Goal: Task Accomplishment & Management: Manage account settings

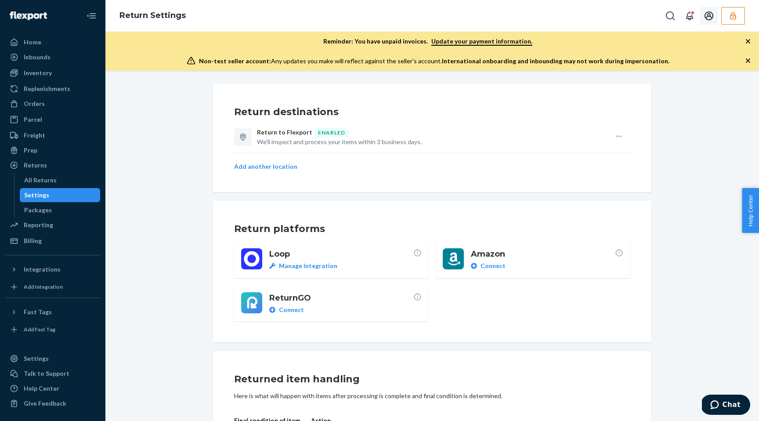
click at [737, 22] on button "button" at bounding box center [733, 16] width 24 height 18
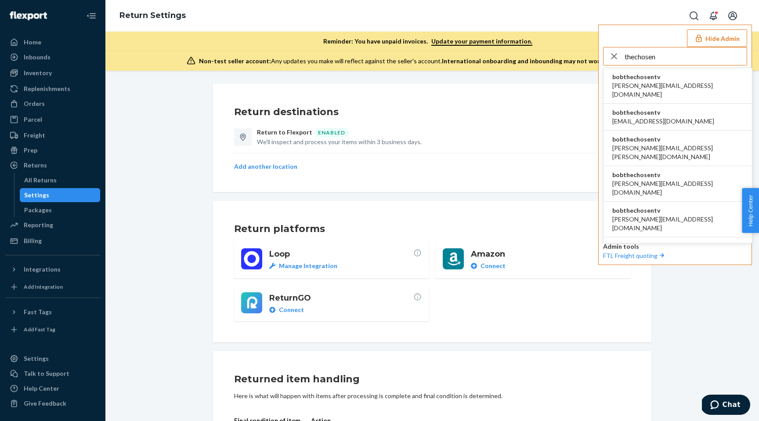
type input "thechosen"
click at [664, 84] on span "[PERSON_NAME][EMAIL_ADDRESS][DOMAIN_NAME]" at bounding box center [677, 90] width 131 height 18
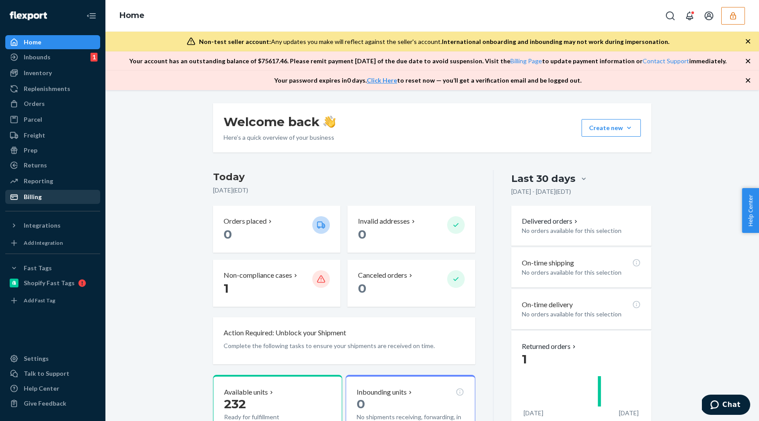
click at [39, 199] on div "Billing" at bounding box center [33, 196] width 18 height 9
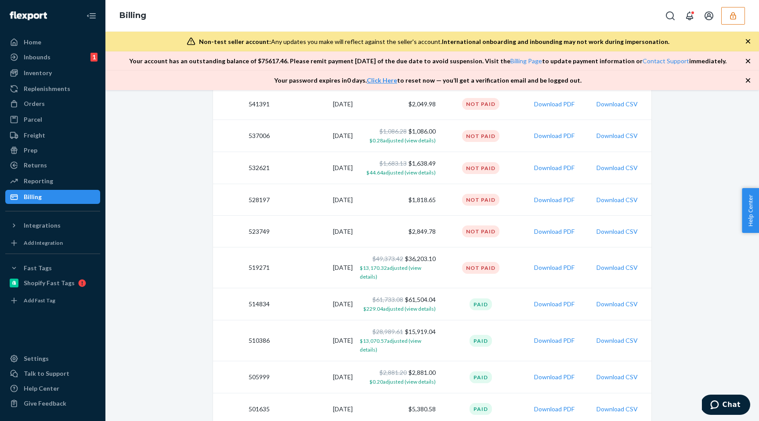
scroll to position [722, 0]
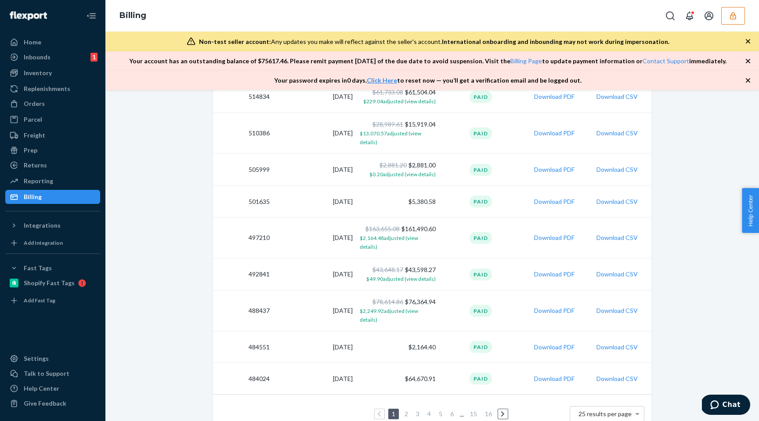
click at [404, 410] on link "2" at bounding box center [406, 413] width 7 height 7
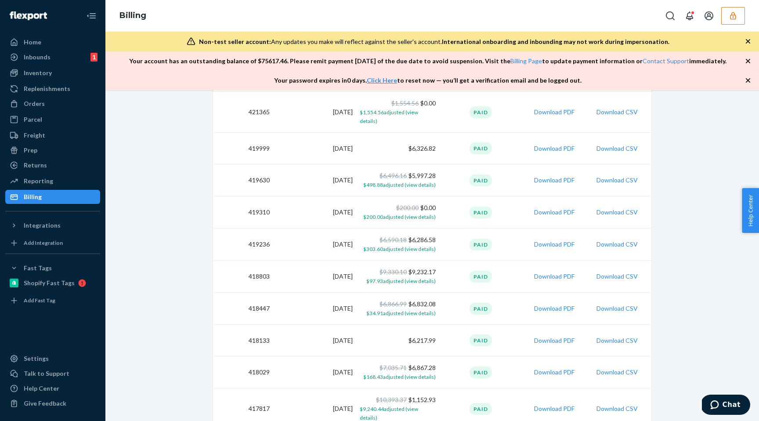
scroll to position [736, 0]
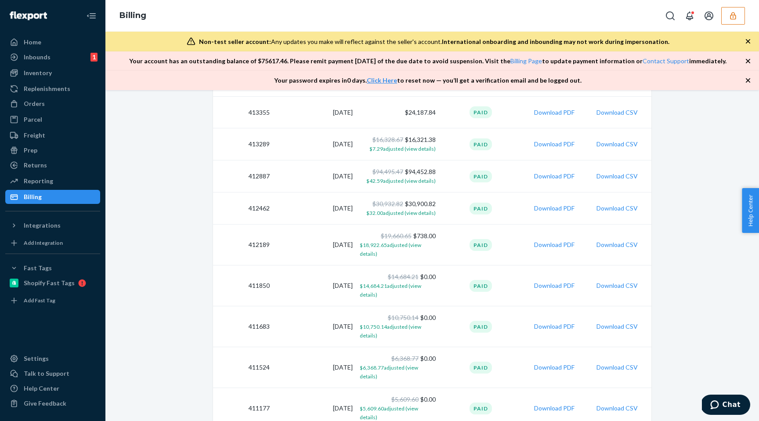
scroll to position [734, 0]
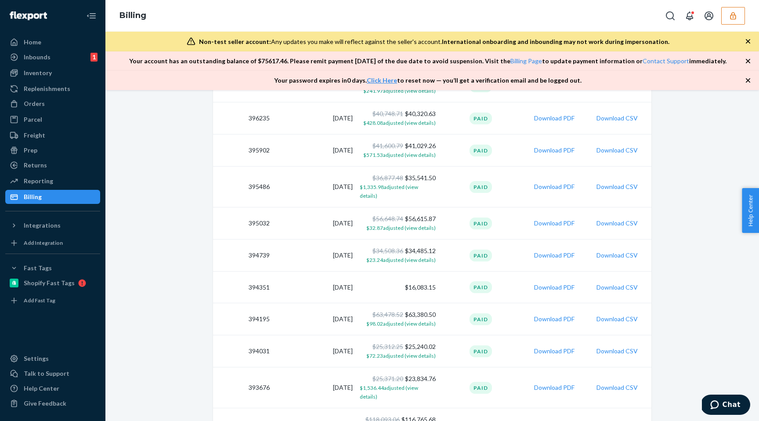
scroll to position [708, 0]
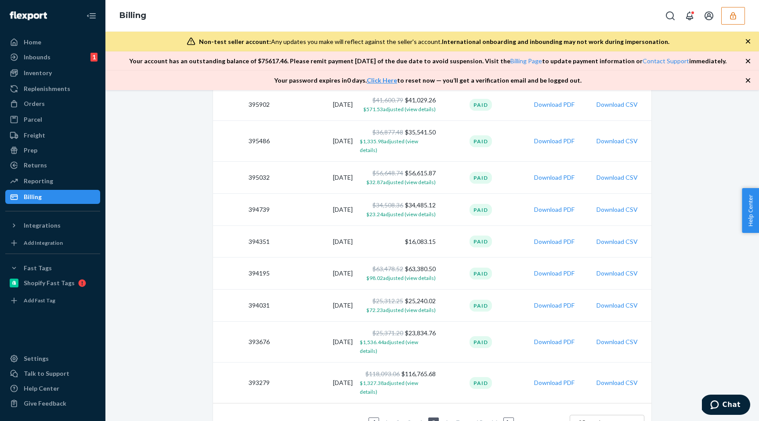
click at [448, 419] on link "6" at bounding box center [446, 422] width 7 height 7
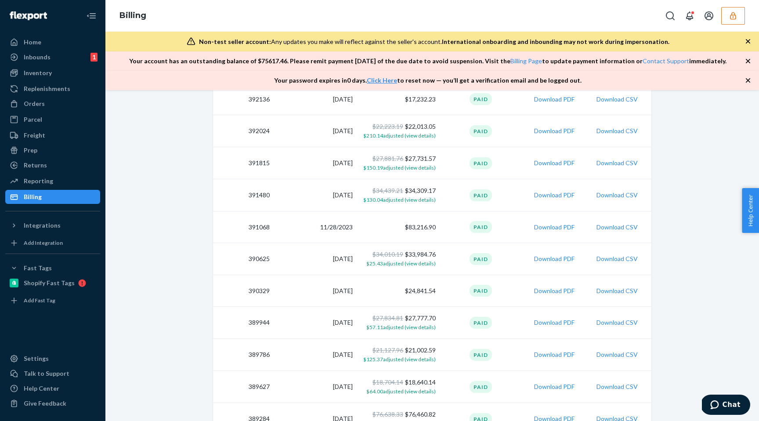
scroll to position [260, 0]
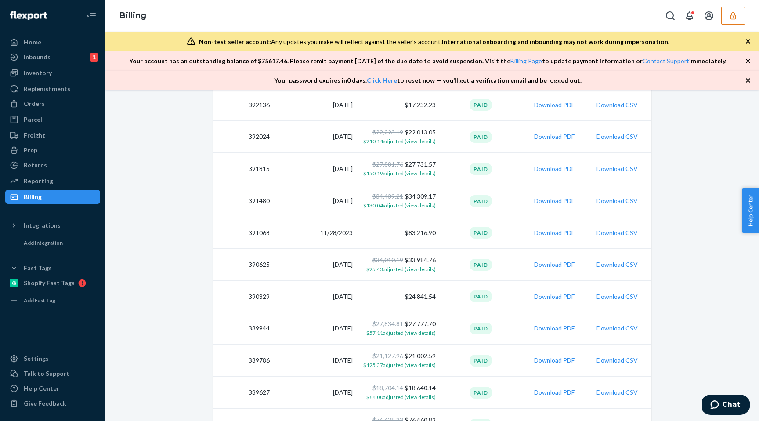
click at [729, 16] on icon "button" at bounding box center [733, 15] width 9 height 9
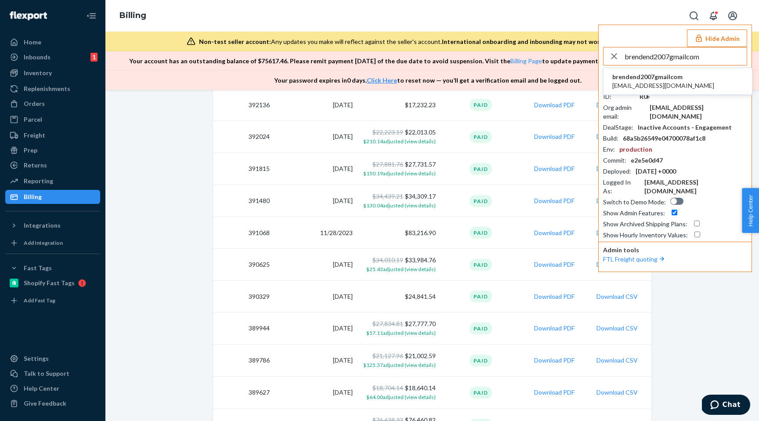
type input "brendend2007gmailcom"
click at [681, 88] on span "[EMAIL_ADDRESS][DOMAIN_NAME]" at bounding box center [663, 85] width 102 height 9
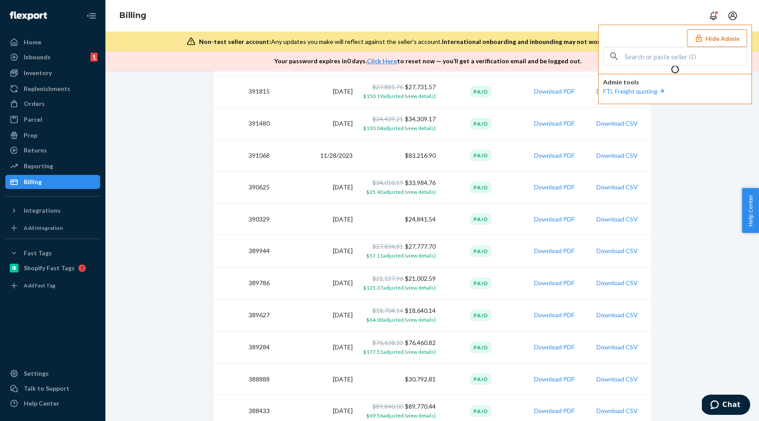
scroll to position [202, 0]
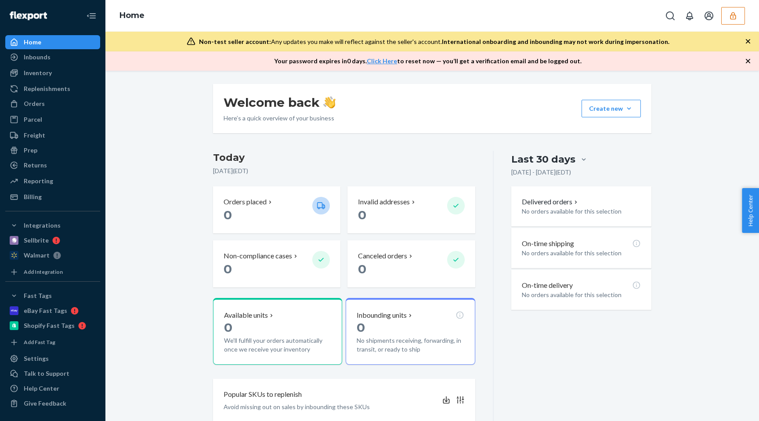
click at [36, 194] on div "Billing" at bounding box center [33, 196] width 18 height 9
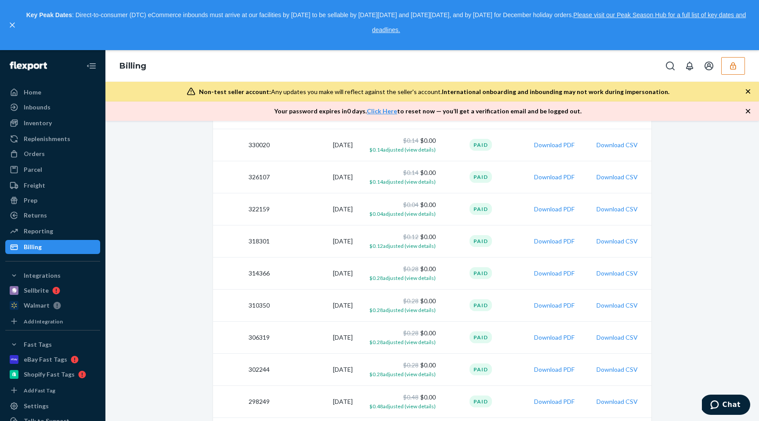
scroll to position [389, 0]
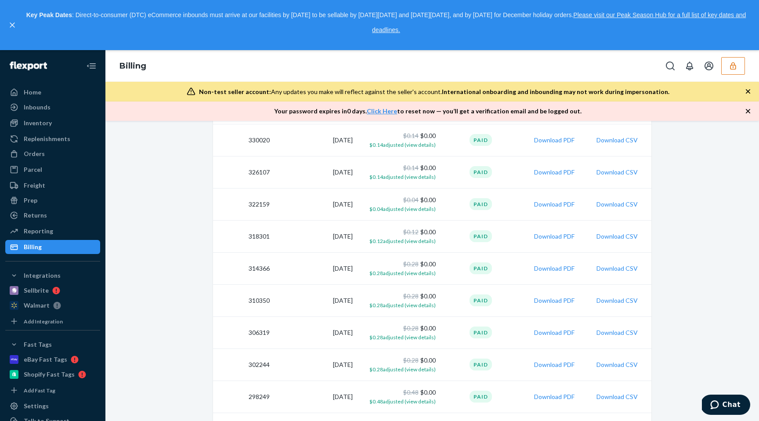
click at [729, 64] on icon "button" at bounding box center [733, 65] width 9 height 9
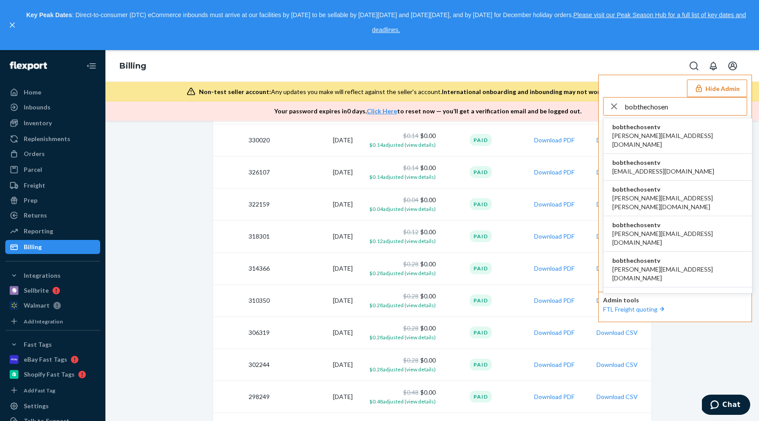
type input "bobthechosen"
click at [673, 125] on li "bobthechosentv [PERSON_NAME][EMAIL_ADDRESS][DOMAIN_NAME]" at bounding box center [677, 136] width 148 height 36
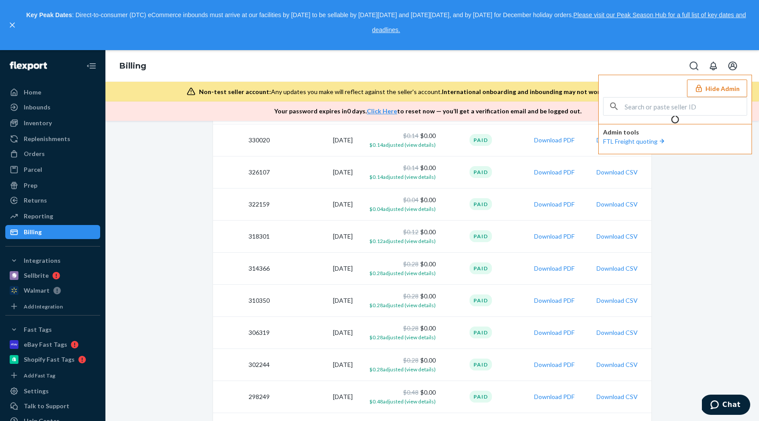
scroll to position [447, 0]
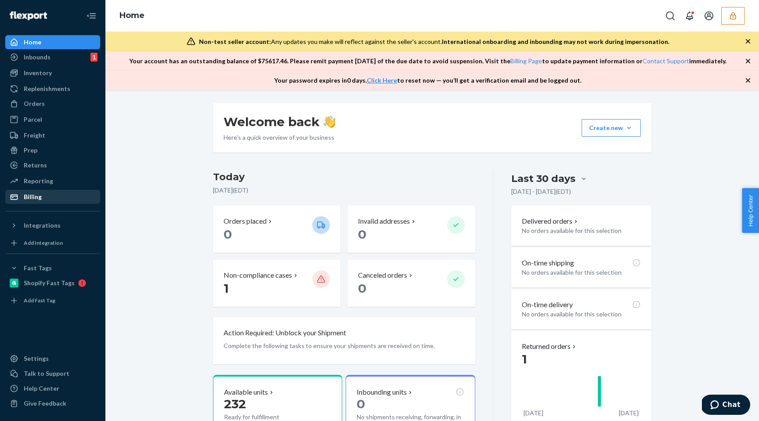
click at [43, 199] on div "Billing" at bounding box center [52, 197] width 93 height 12
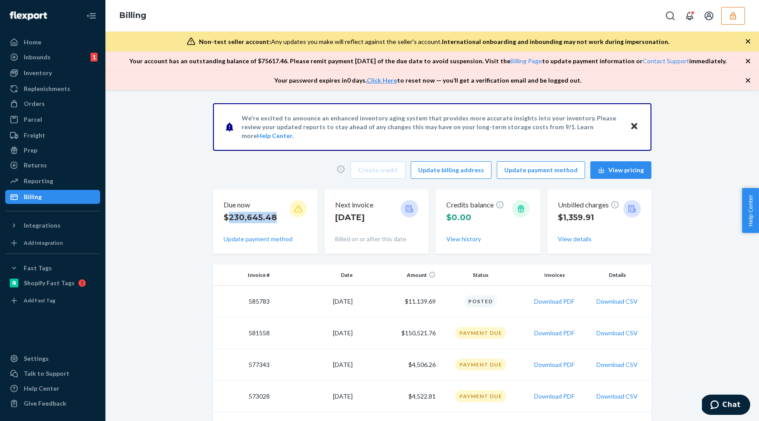
drag, startPoint x: 276, startPoint y: 217, endPoint x: 228, endPoint y: 216, distance: 47.9
click at [228, 217] on div "Due now $230,645.48" at bounding box center [265, 214] width 83 height 28
copy p "230,645.48"
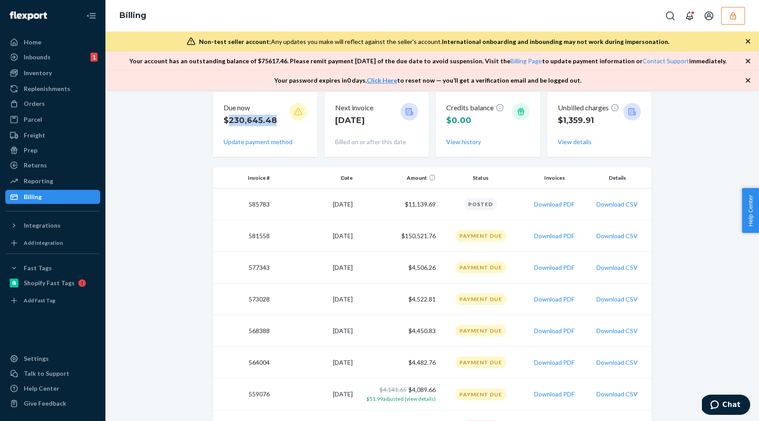
scroll to position [106, 0]
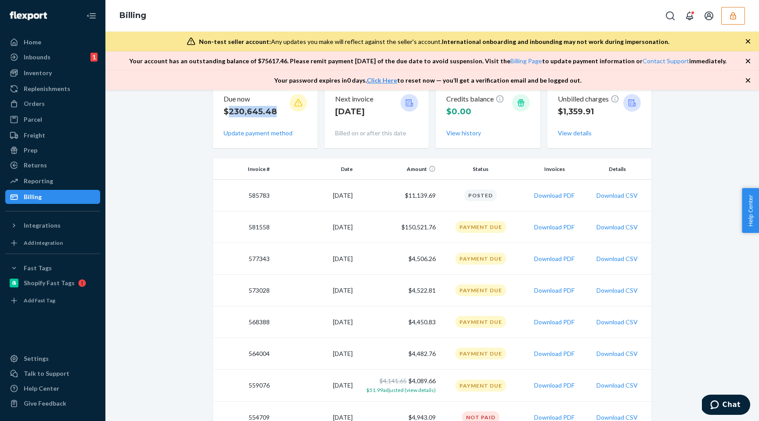
click at [734, 22] on button "button" at bounding box center [733, 16] width 24 height 18
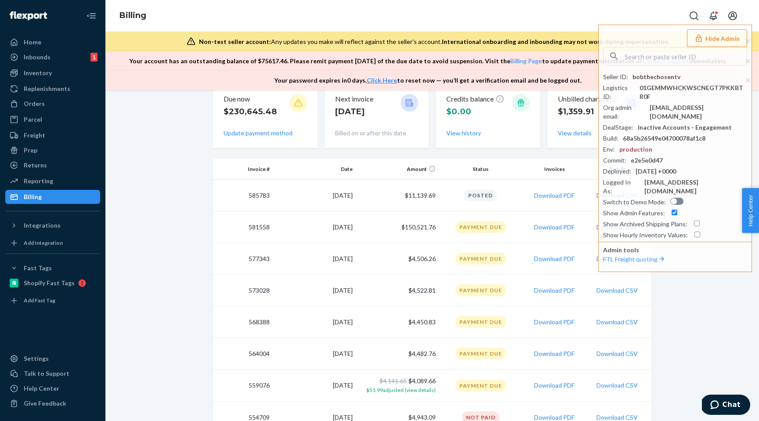
click at [351, 209] on td "8/16/2025" at bounding box center [314, 196] width 83 height 32
click at [551, 228] on button "Download PDF" at bounding box center [554, 227] width 40 height 9
click at [718, 42] on button "Hide Admin" at bounding box center [717, 38] width 60 height 18
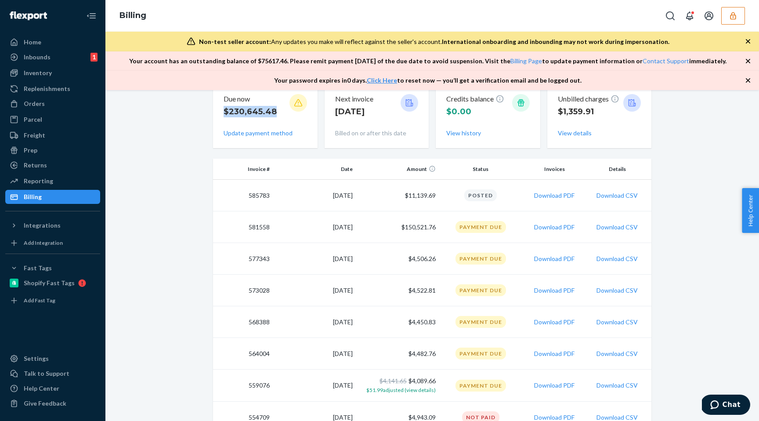
drag, startPoint x: 276, startPoint y: 115, endPoint x: 221, endPoint y: 115, distance: 54.9
click at [221, 115] on div "Due now $230,645.48 Update payment method" at bounding box center [265, 115] width 105 height 65
copy p "$230,645.48"
